Goal: Task Accomplishment & Management: Manage account settings

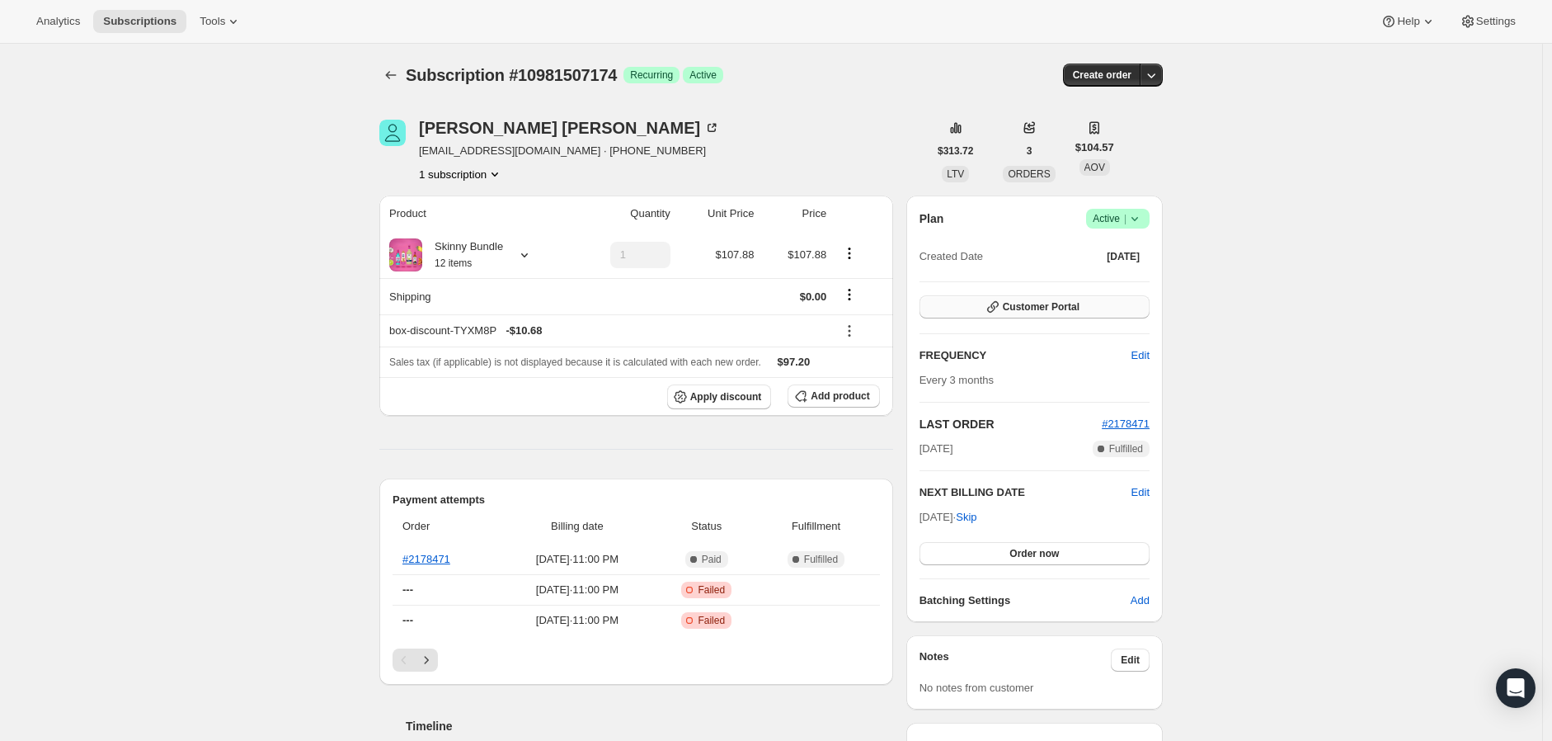
click at [1015, 316] on button "Customer Portal" at bounding box center [1035, 306] width 230 height 23
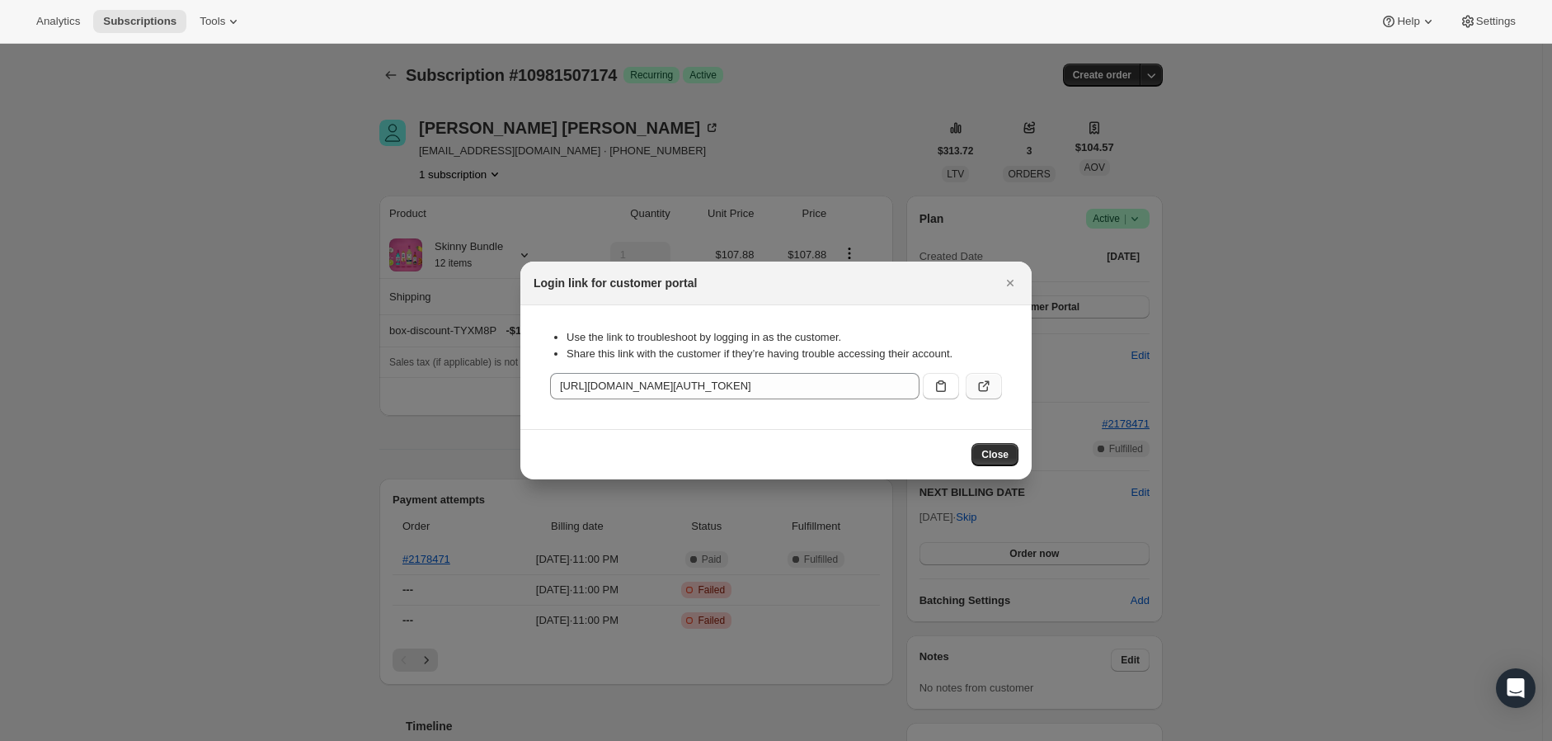
click at [992, 397] on button ":rc2:" at bounding box center [984, 386] width 36 height 26
click at [987, 450] on span "Close" at bounding box center [995, 454] width 27 height 13
